Goal: Find specific page/section: Find specific page/section

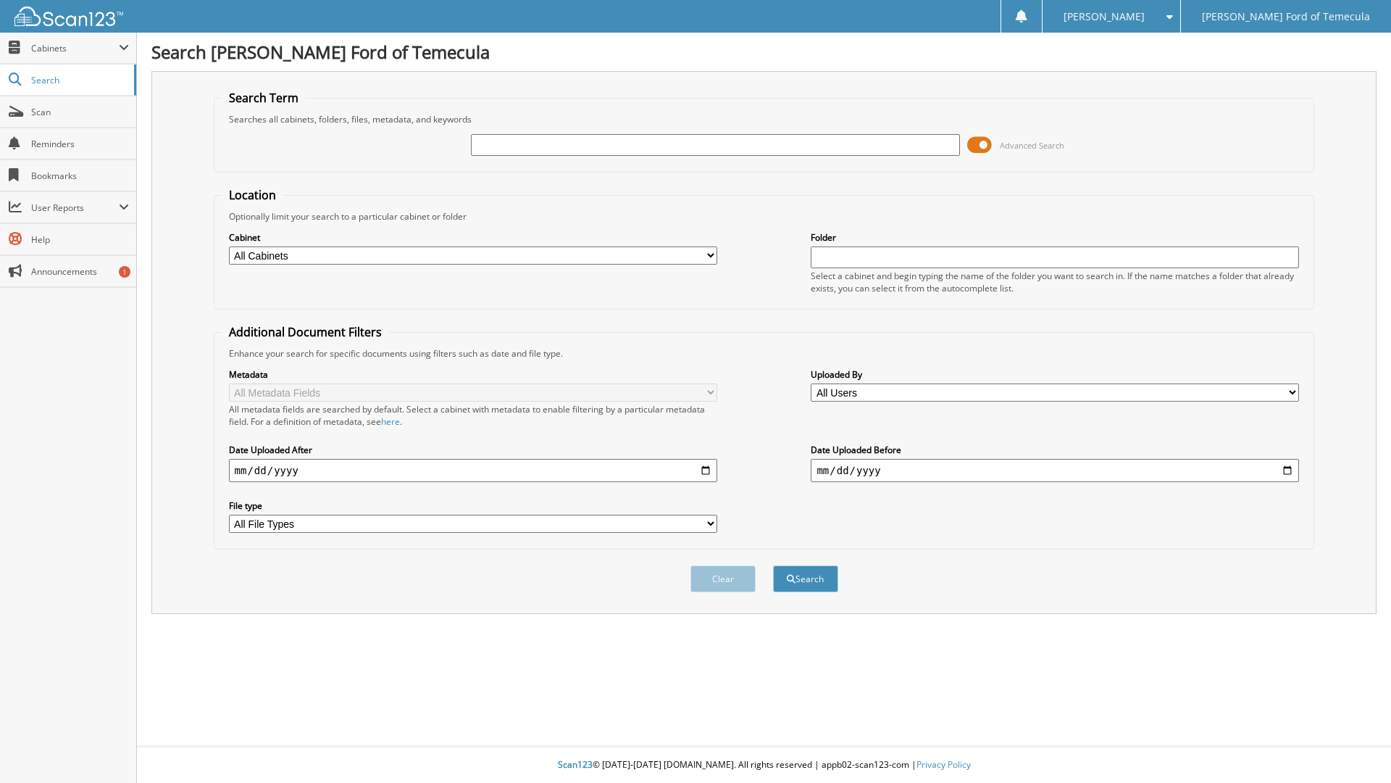
click at [986, 143] on span at bounding box center [979, 145] width 25 height 22
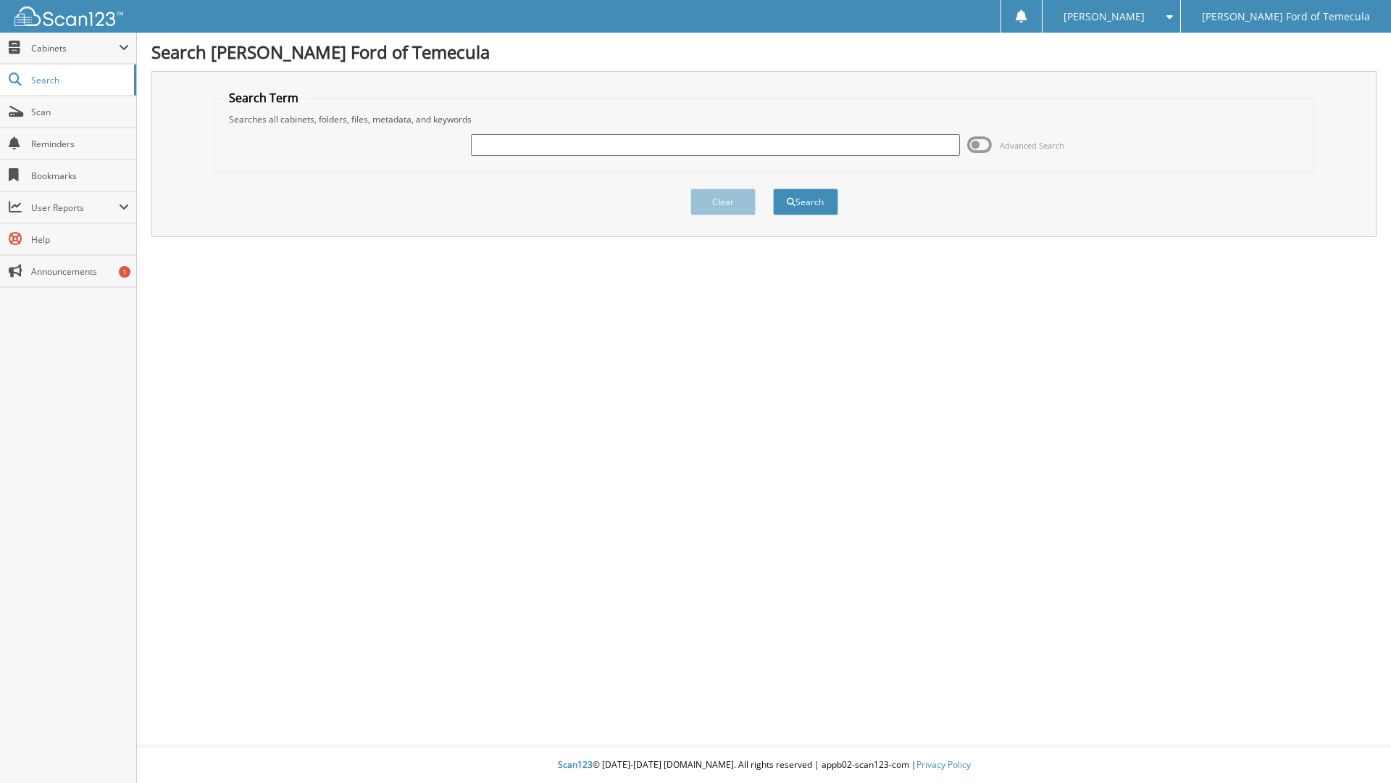
click at [909, 143] on input "text" at bounding box center [715, 145] width 488 height 22
type input "3299922"
click at [773, 188] on button "Search" at bounding box center [805, 201] width 65 height 27
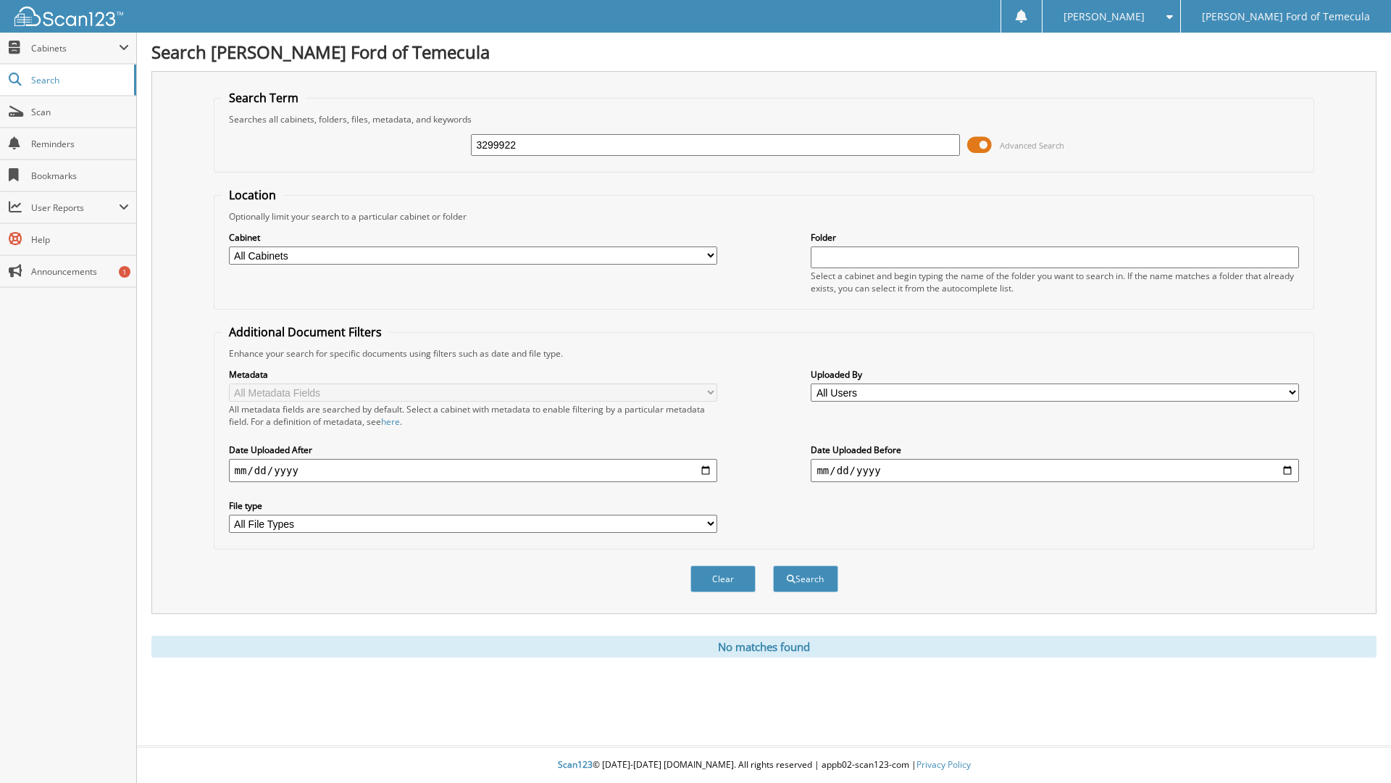
click at [973, 140] on span at bounding box center [979, 145] width 25 height 22
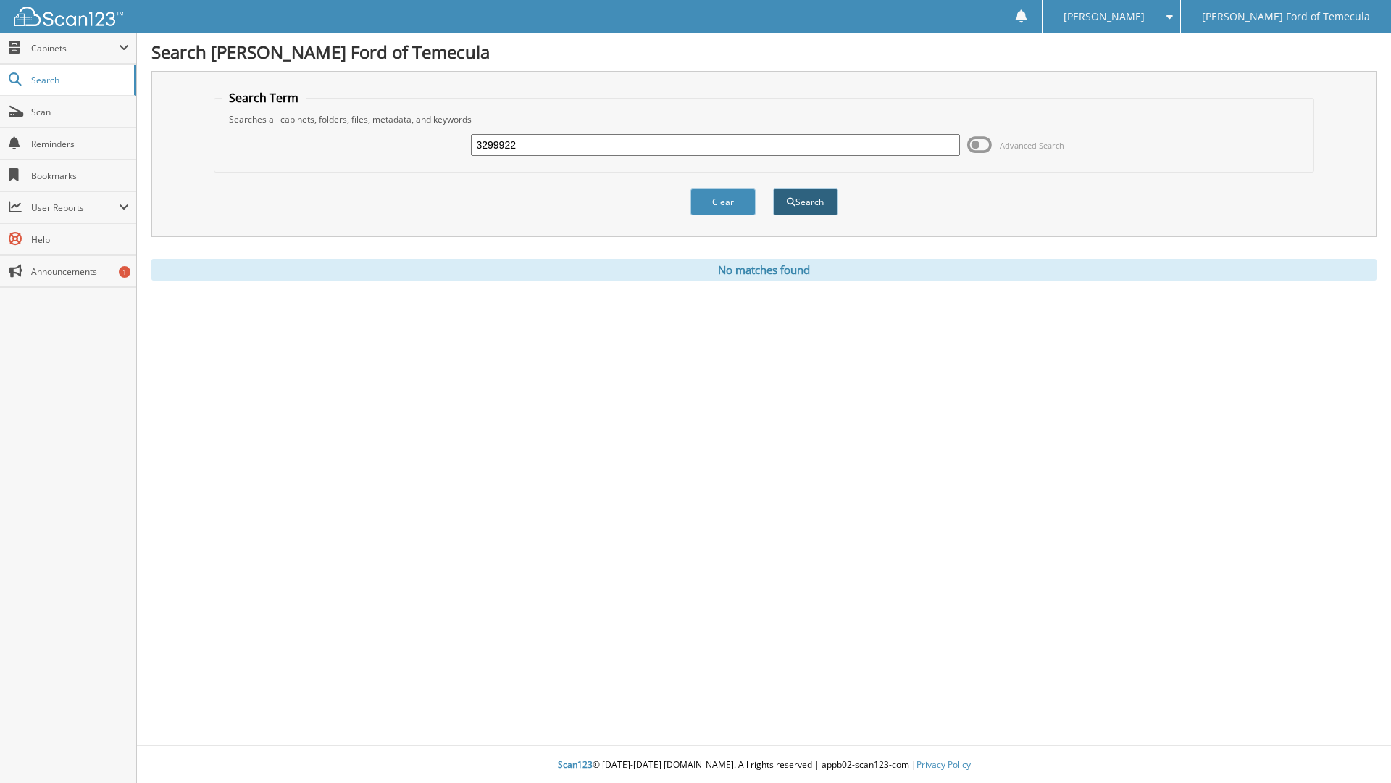
click at [802, 212] on button "Search" at bounding box center [805, 201] width 65 height 27
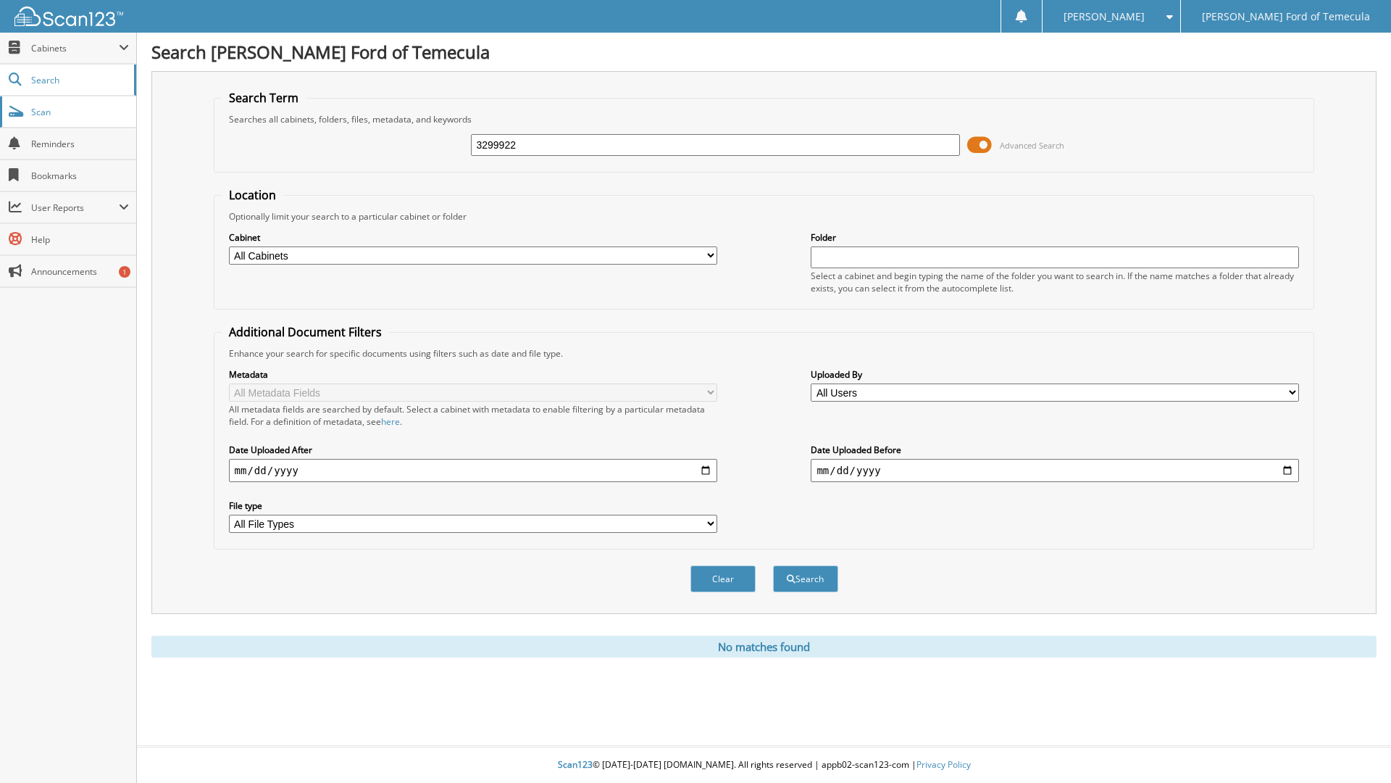
click at [45, 112] on span "Scan" at bounding box center [80, 112] width 98 height 12
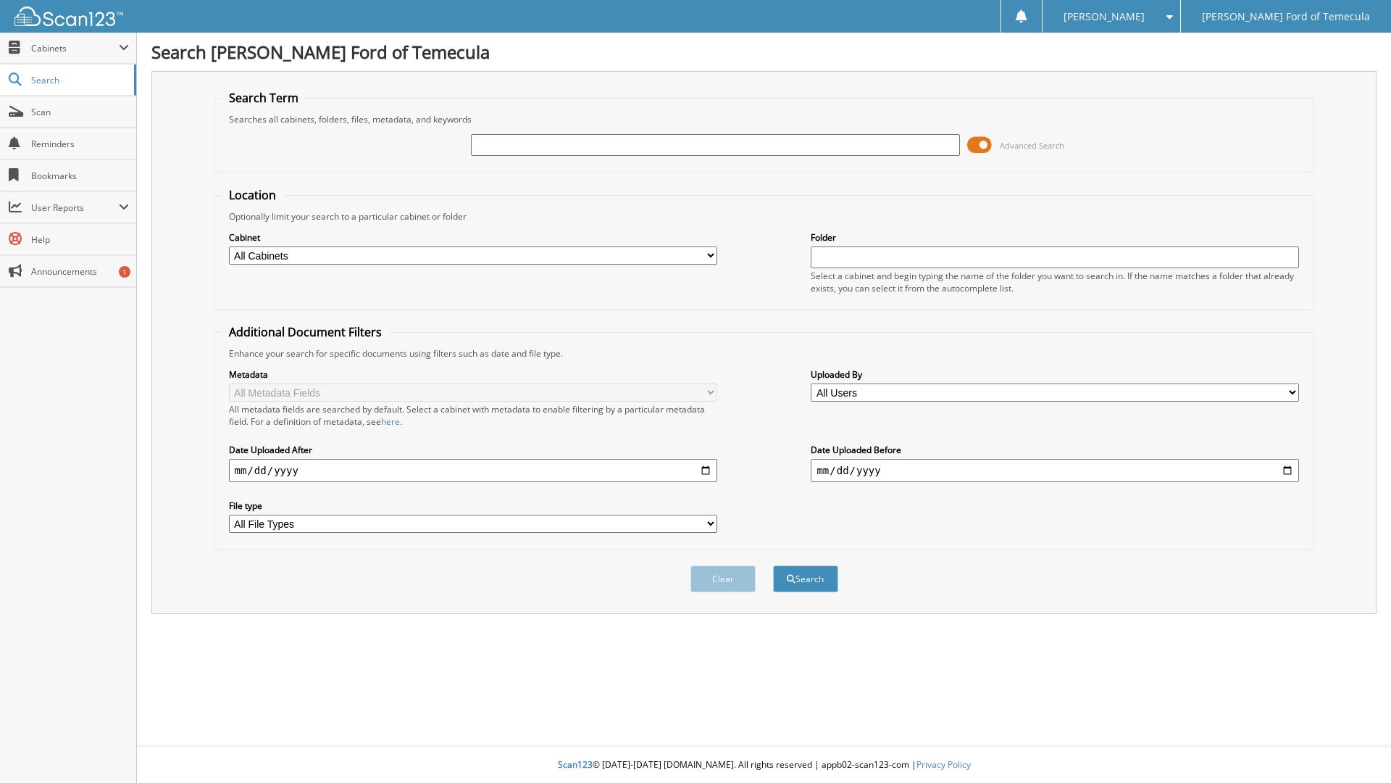
click at [977, 145] on span at bounding box center [979, 145] width 25 height 22
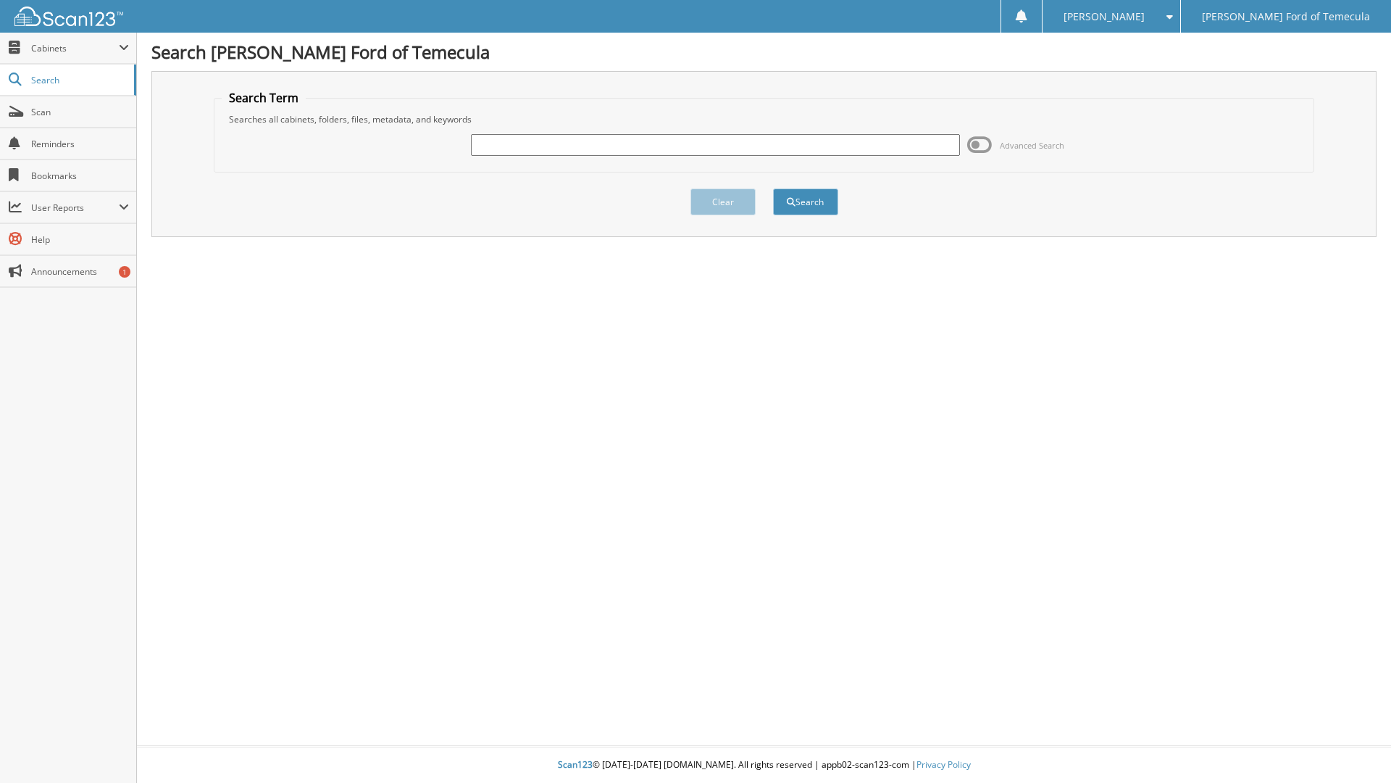
click at [896, 144] on input "text" at bounding box center [715, 145] width 488 height 22
click at [599, 144] on input "text" at bounding box center [715, 145] width 488 height 22
type input "3299922"
click at [832, 201] on button "Search" at bounding box center [805, 201] width 65 height 27
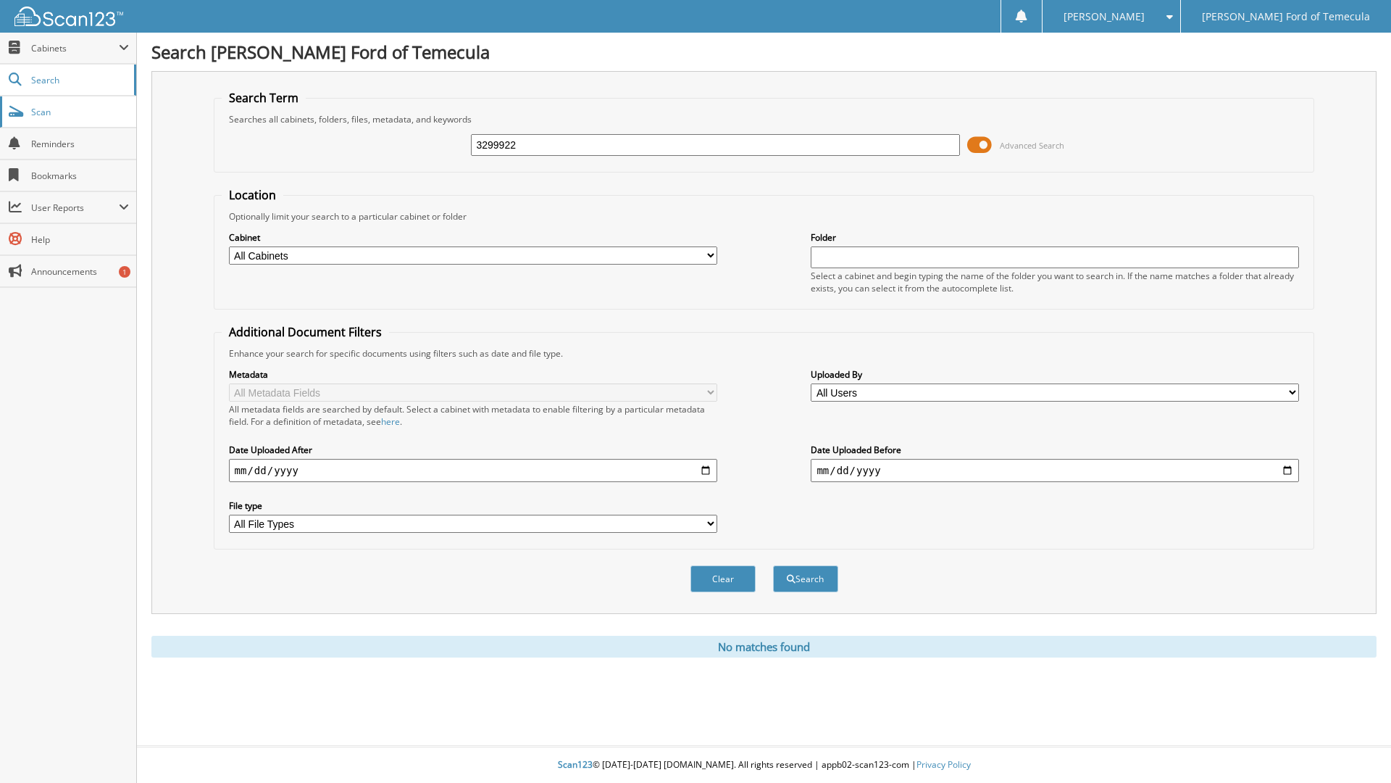
click at [46, 109] on span "Scan" at bounding box center [80, 112] width 98 height 12
